Goal: Task Accomplishment & Management: Manage account settings

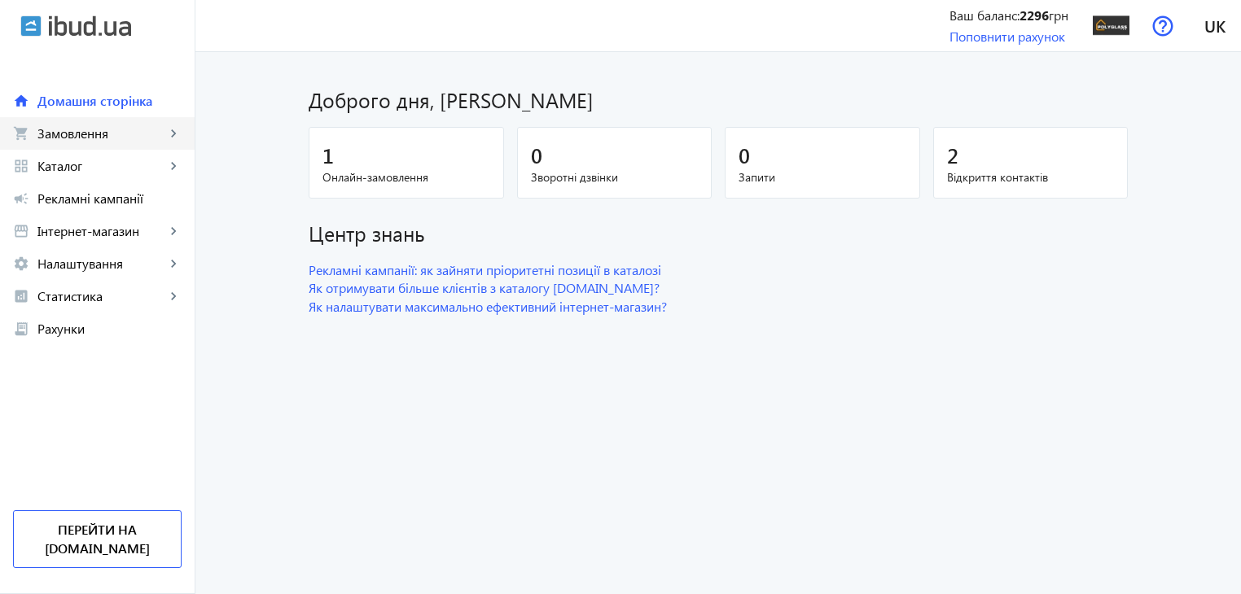
click at [173, 132] on mat-icon "keyboard_arrow_right" at bounding box center [173, 133] width 16 height 16
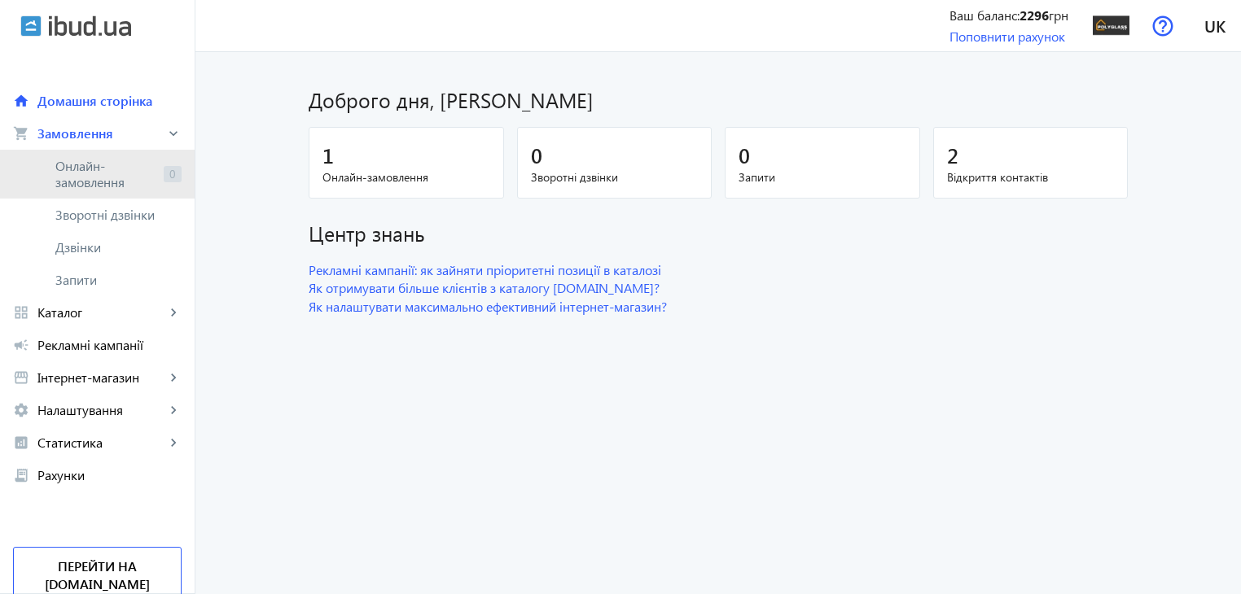
click at [120, 164] on span "Онлайн-замовлення" at bounding box center [106, 174] width 102 height 33
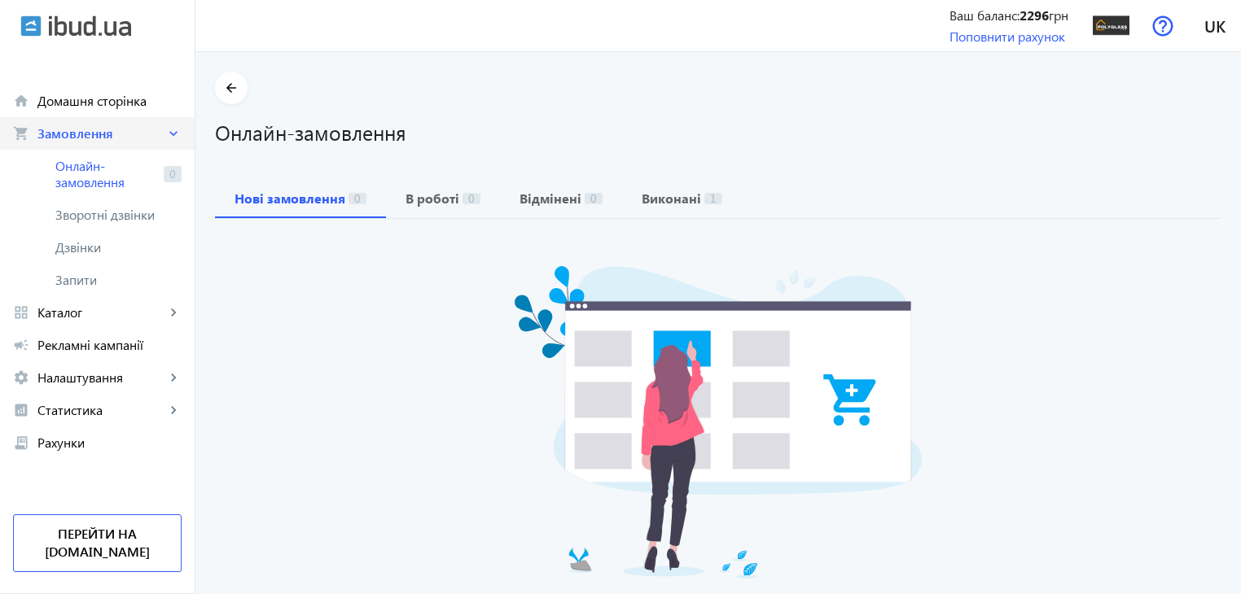
click at [103, 141] on span "Замовлення" at bounding box center [101, 133] width 128 height 16
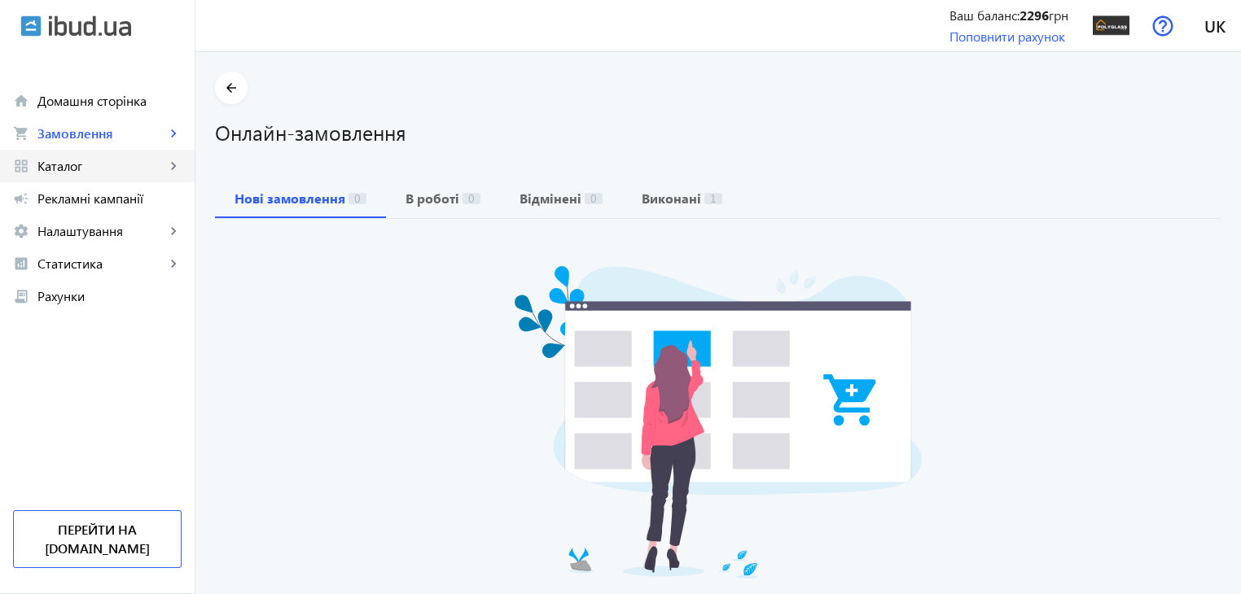
click at [115, 150] on link "grid_view Каталог keyboard_arrow_right" at bounding box center [97, 166] width 195 height 33
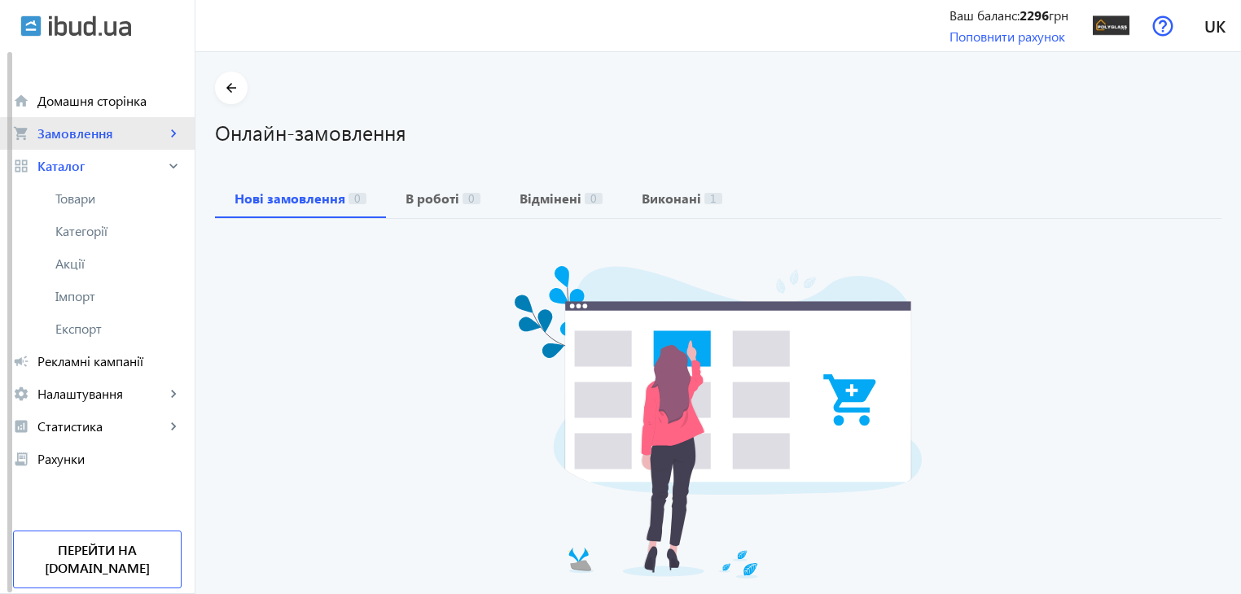
click at [114, 138] on span "Замовлення" at bounding box center [101, 133] width 128 height 16
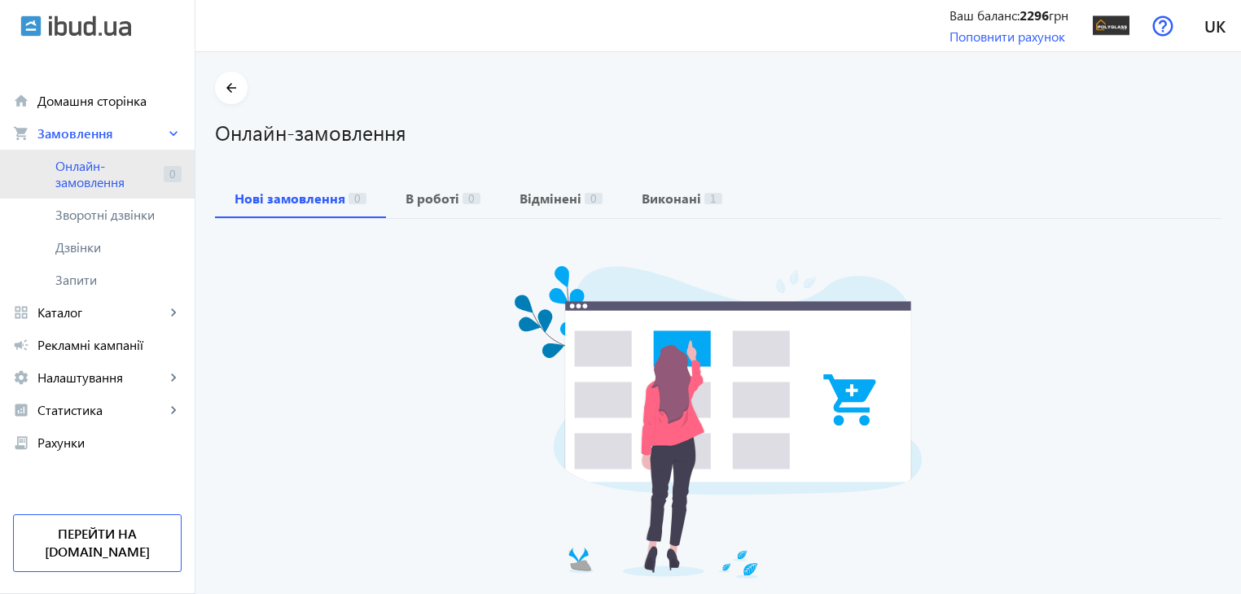
click at [114, 169] on span "Онлайн-замовлення" at bounding box center [106, 174] width 102 height 33
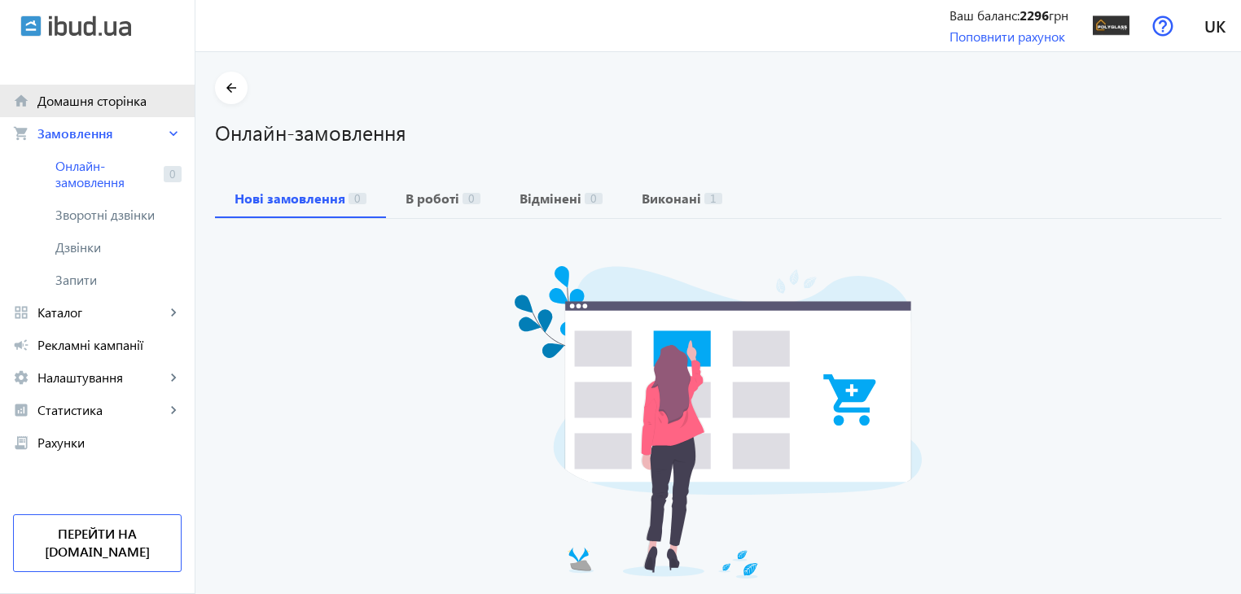
click at [94, 110] on link "home Домашня сторінка" at bounding box center [97, 101] width 195 height 33
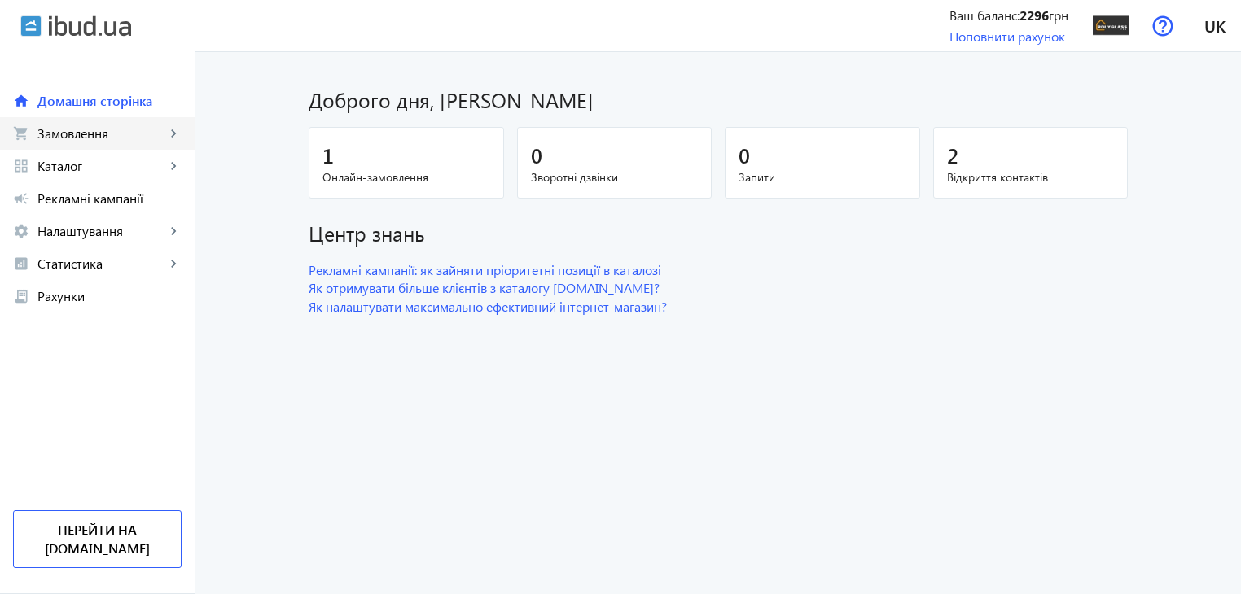
click at [83, 142] on link "shopping_cart Замовлення keyboard_arrow_right" at bounding box center [97, 133] width 195 height 33
